Goal: Transaction & Acquisition: Purchase product/service

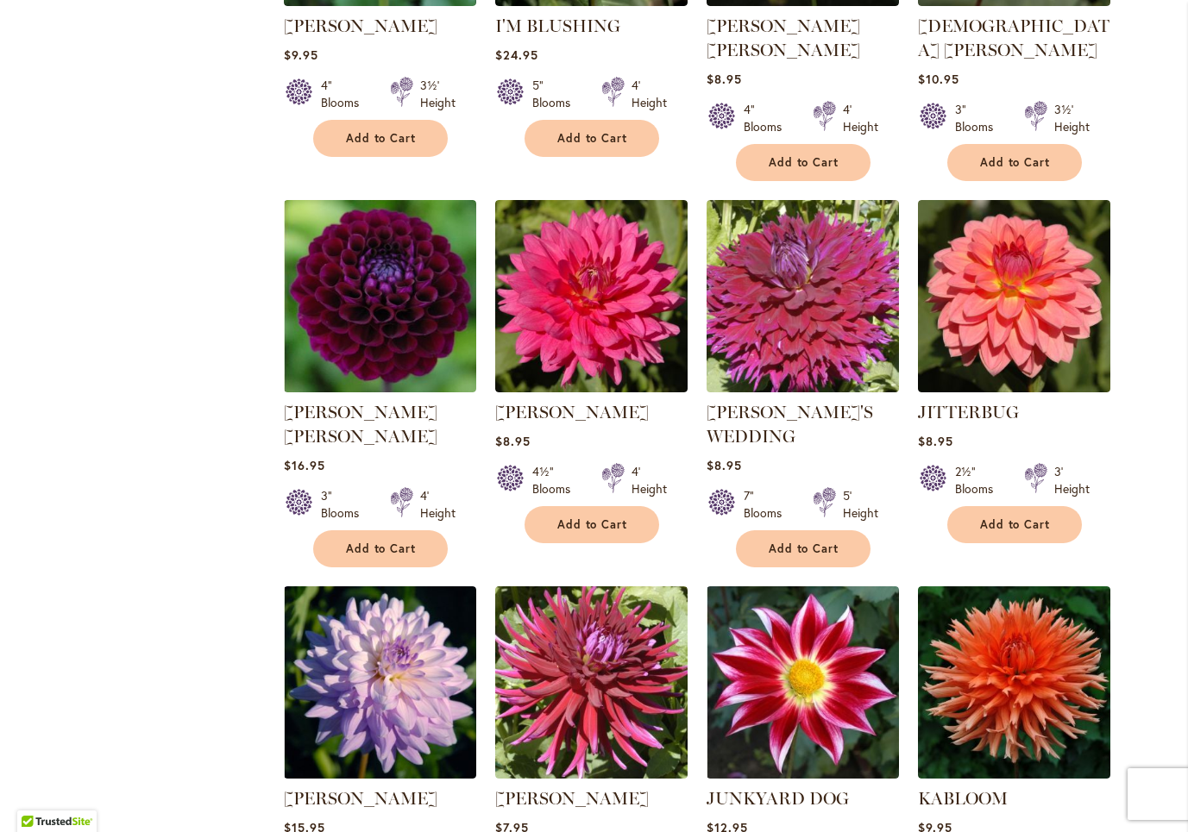
scroll to position [1366, 0]
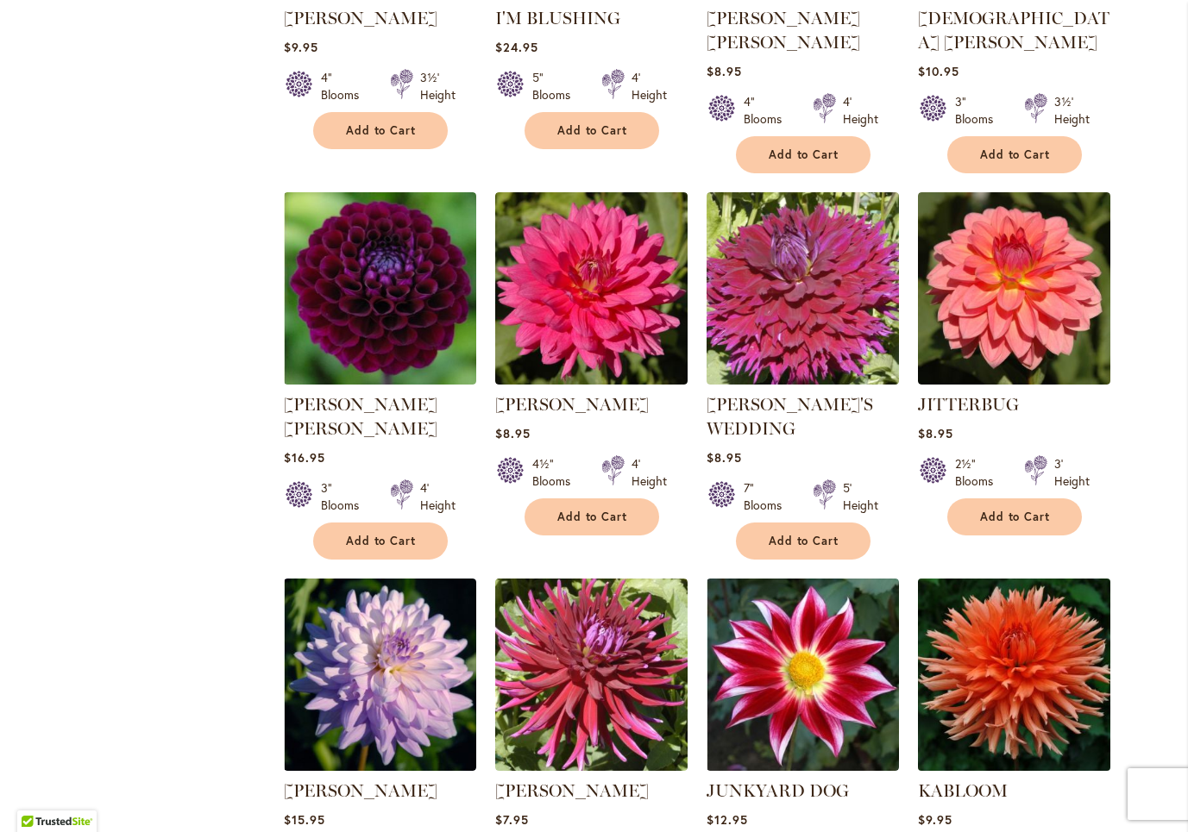
click at [1005, 644] on img at bounding box center [1013, 675] width 202 height 202
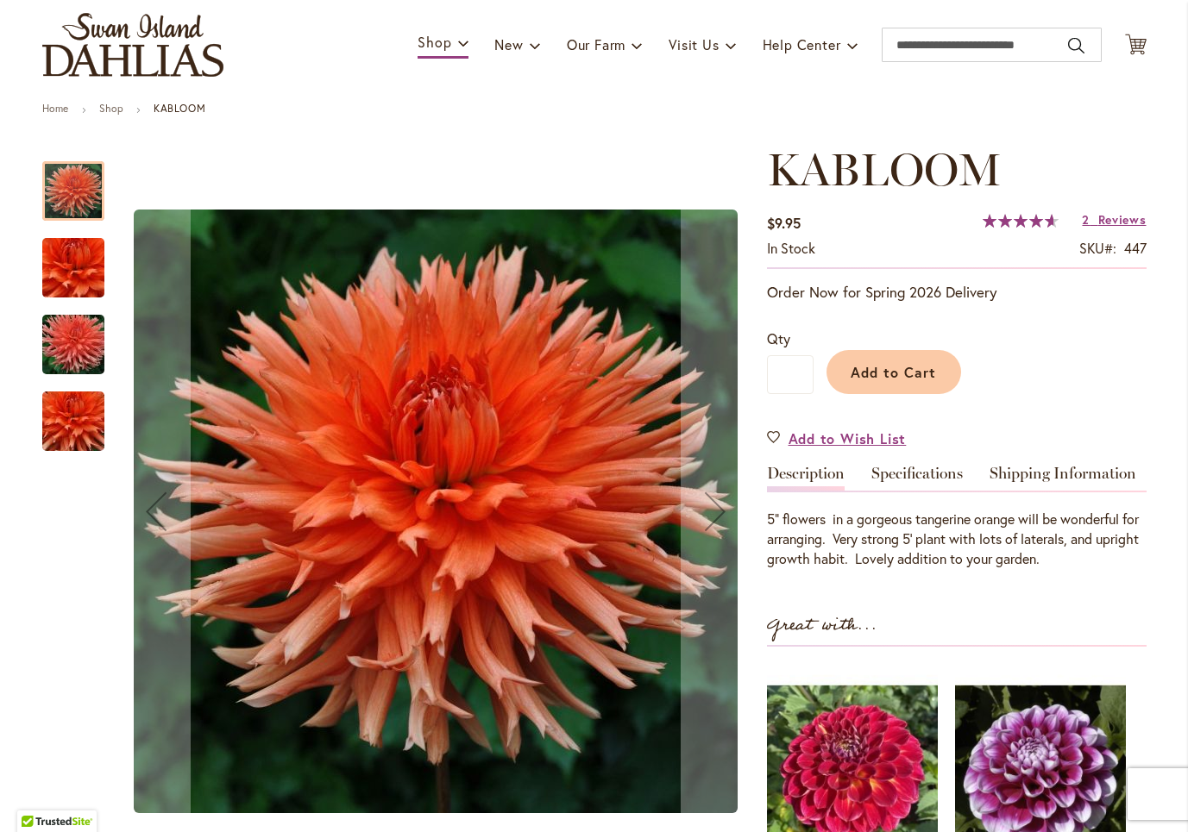
scroll to position [110, 0]
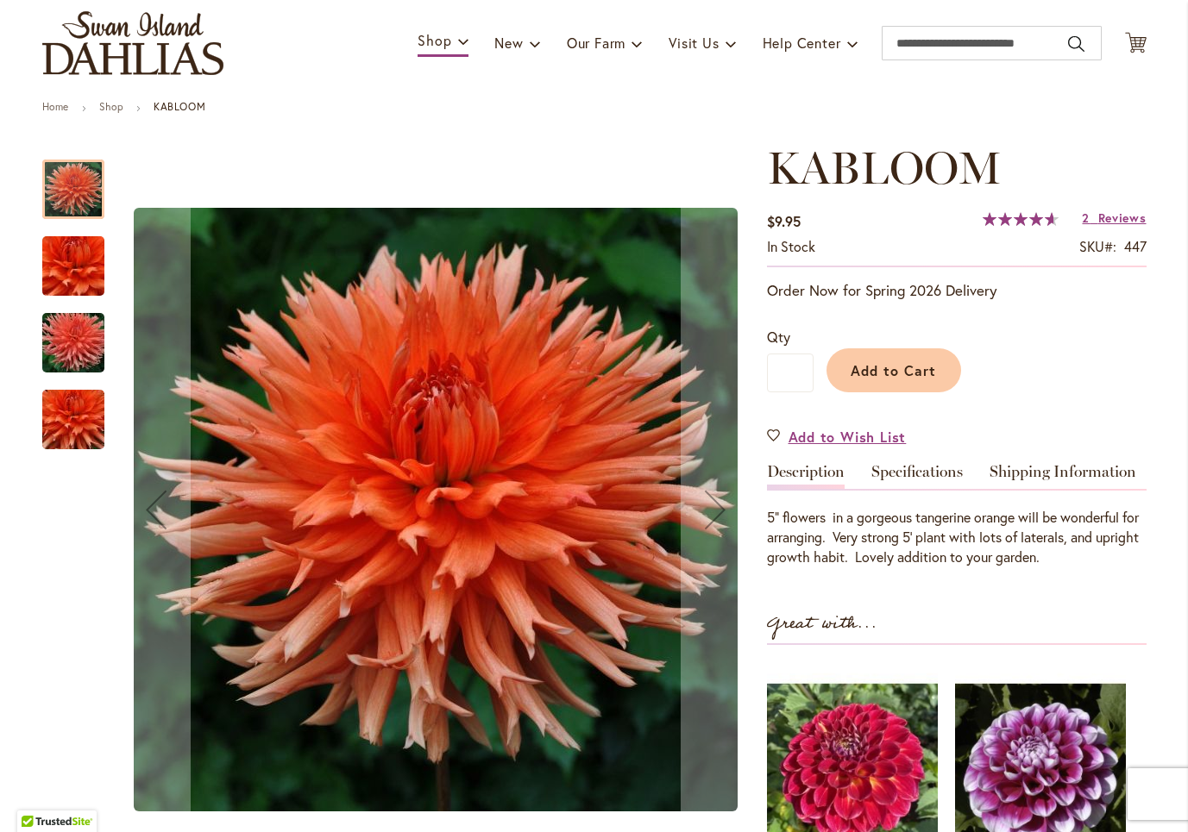
click at [70, 338] on img "KABLOOM" at bounding box center [73, 343] width 124 height 83
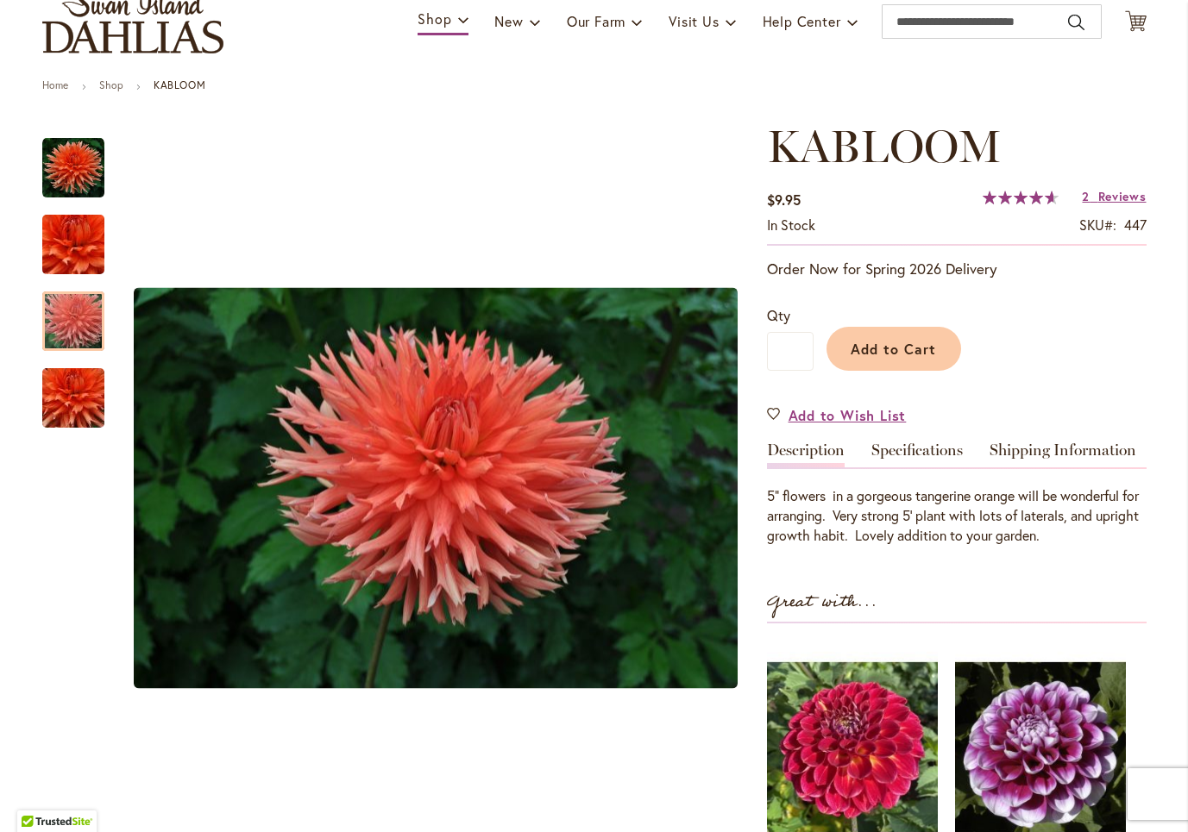
scroll to position [131, 0]
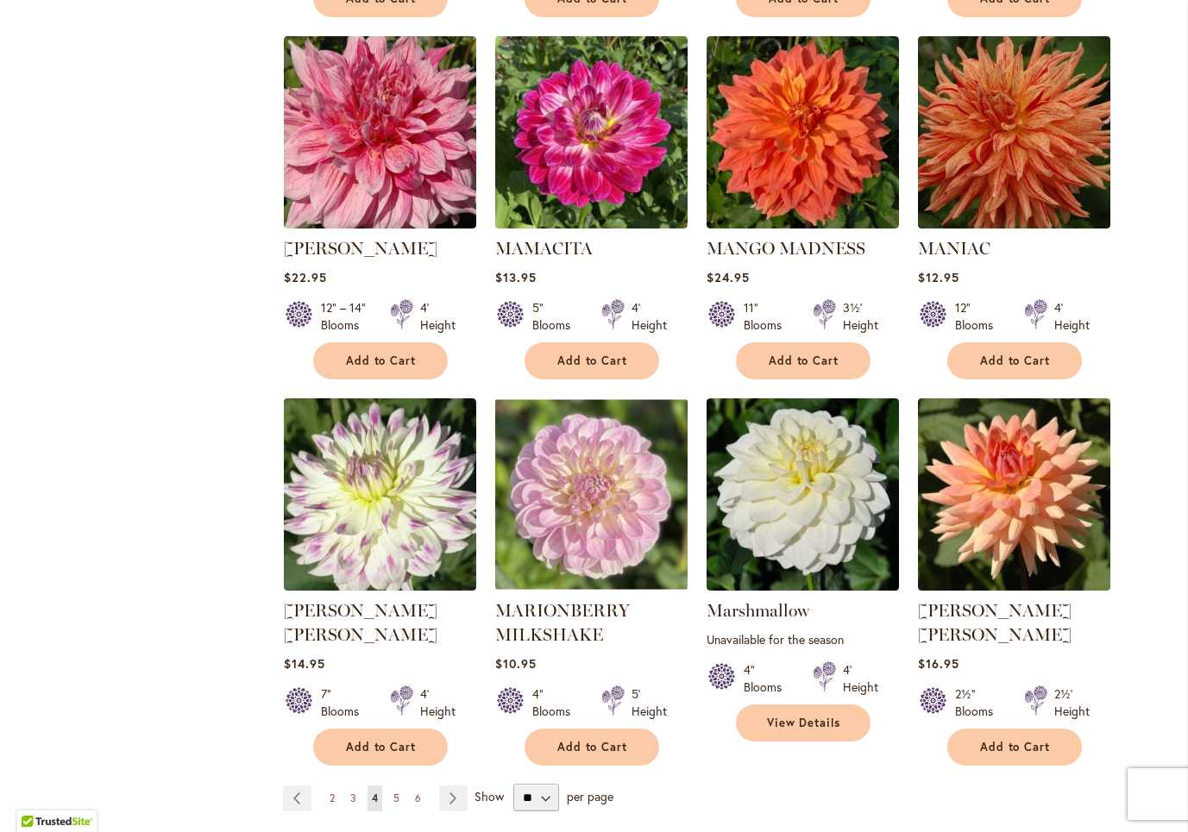
scroll to position [5666, 0]
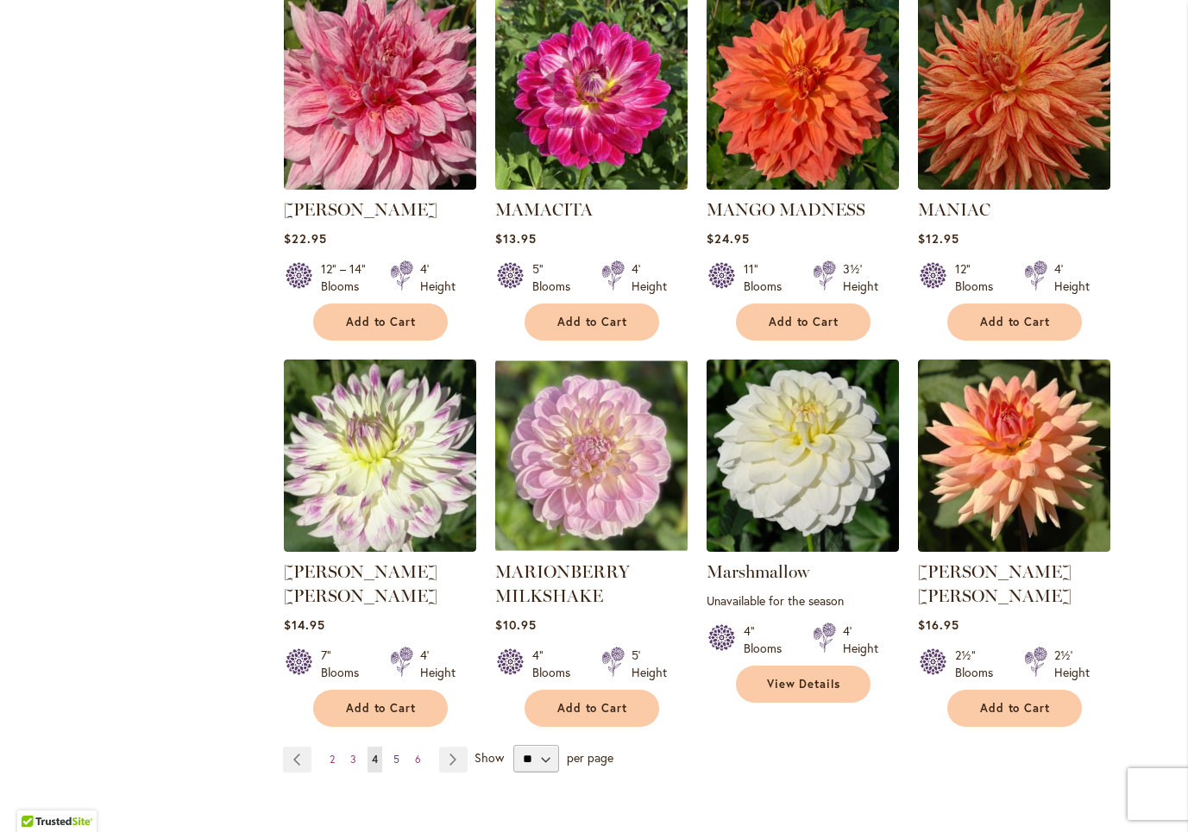
click at [396, 753] on span "5" at bounding box center [396, 759] width 6 height 13
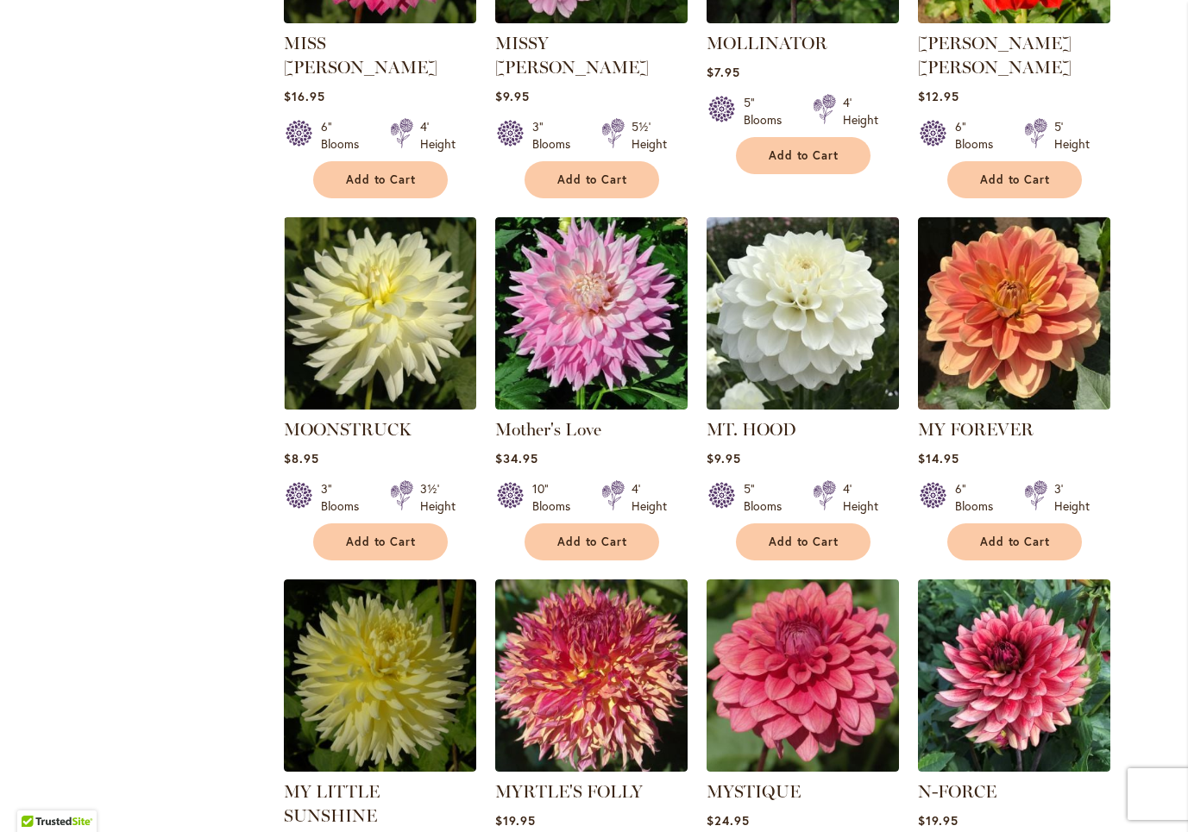
scroll to position [1691, 0]
